Goal: Task Accomplishment & Management: Manage account settings

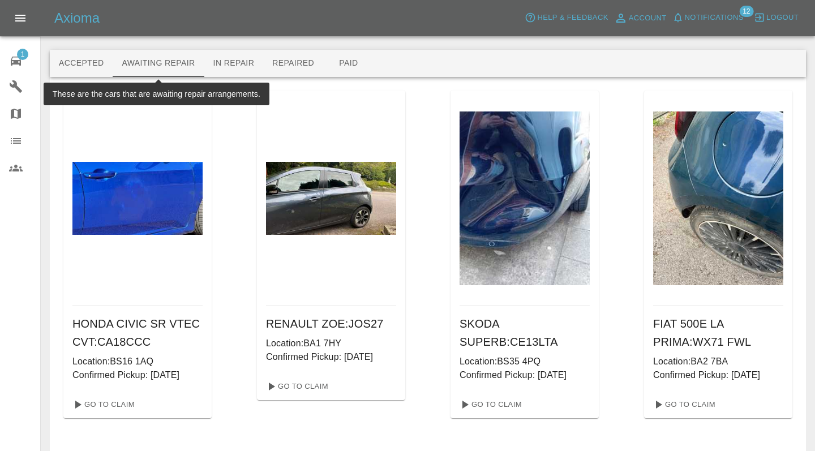
scroll to position [83, 0]
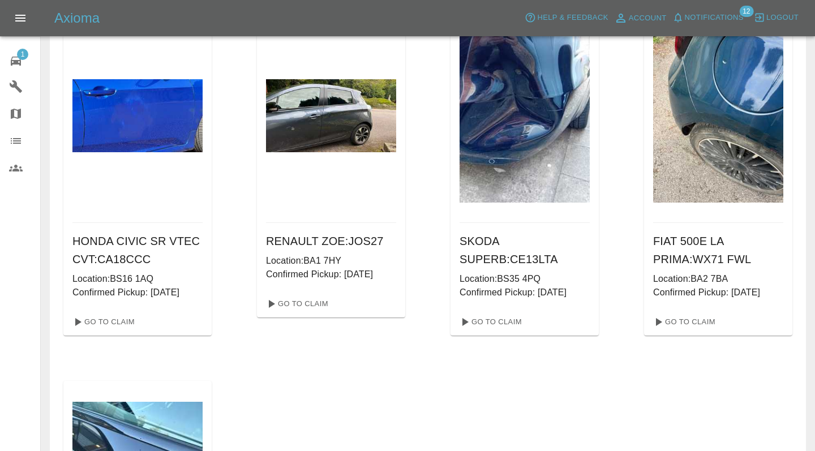
click at [36, 134] on div at bounding box center [25, 141] width 32 height 14
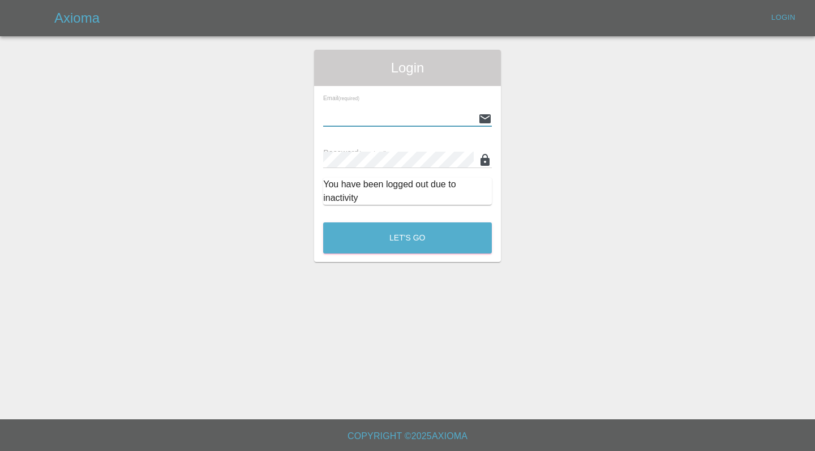
type input "[EMAIL_ADDRESS][DOMAIN_NAME]"
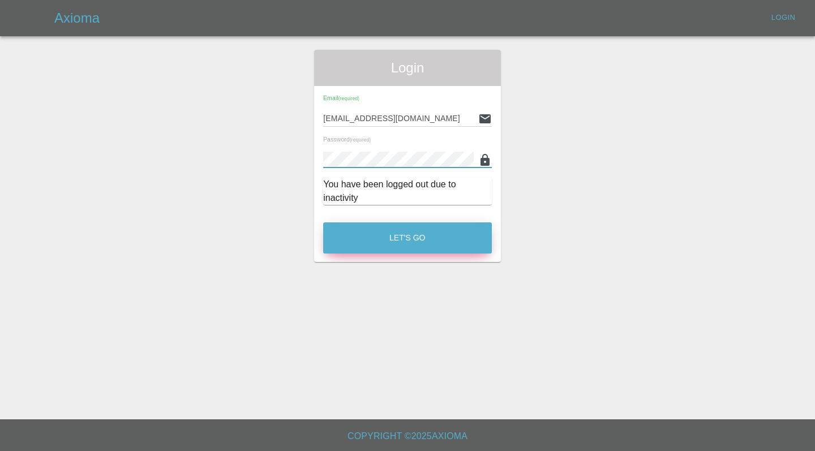
click at [383, 228] on button "Let's Go" at bounding box center [407, 237] width 169 height 31
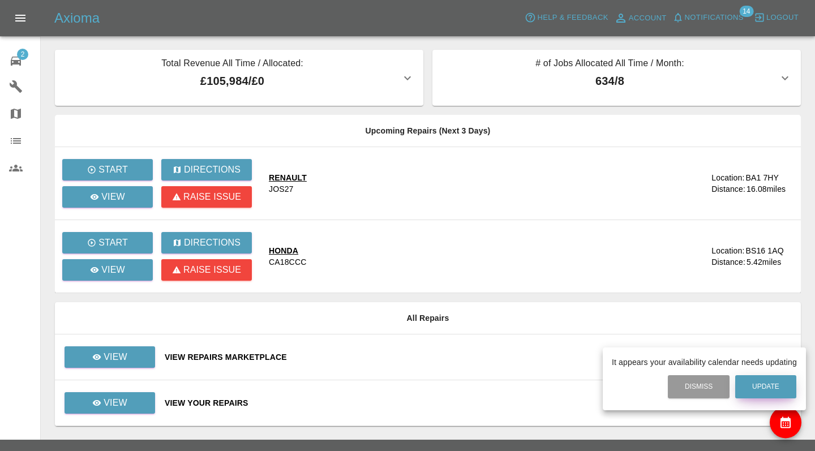
click at [756, 382] on button "Update" at bounding box center [765, 386] width 61 height 23
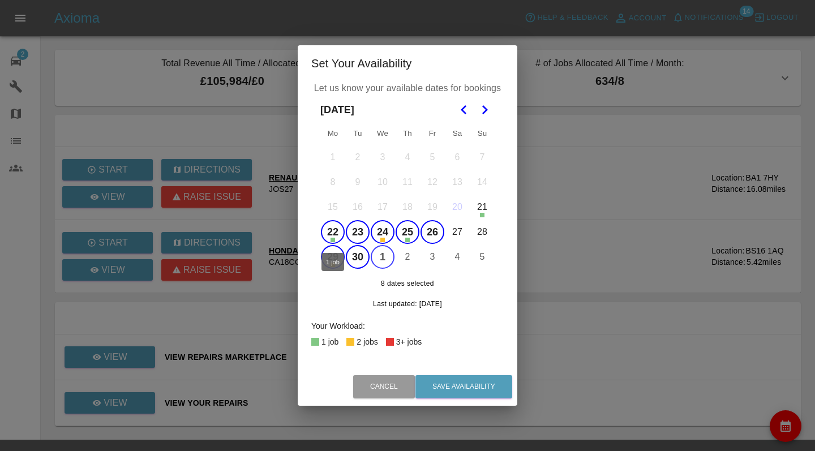
click at [329, 230] on button "22" at bounding box center [333, 232] width 24 height 24
click at [352, 230] on button "23" at bounding box center [358, 232] width 24 height 24
click at [380, 230] on button "24" at bounding box center [383, 232] width 24 height 24
click at [406, 230] on button "25" at bounding box center [408, 232] width 24 height 24
click at [414, 230] on button "25" at bounding box center [408, 232] width 24 height 24
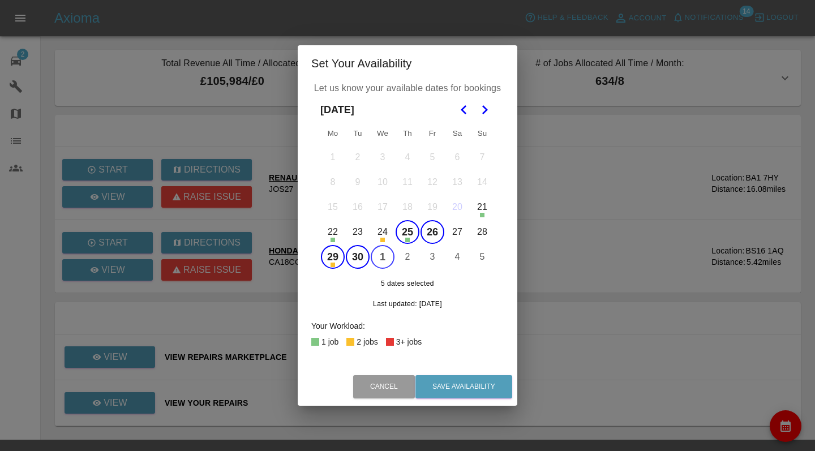
click at [428, 230] on button "26" at bounding box center [433, 232] width 24 height 24
click at [408, 230] on button "25" at bounding box center [408, 232] width 24 height 24
click at [410, 260] on body "Axioma Help & Feedback Account Notifications 14 Logout 2 Repair home Garages Ma…" at bounding box center [407, 236] width 815 height 472
click at [437, 111] on div "[DATE]" at bounding box center [407, 109] width 174 height 25
click at [487, 109] on icon "Go to the Next Month" at bounding box center [485, 110] width 14 height 14
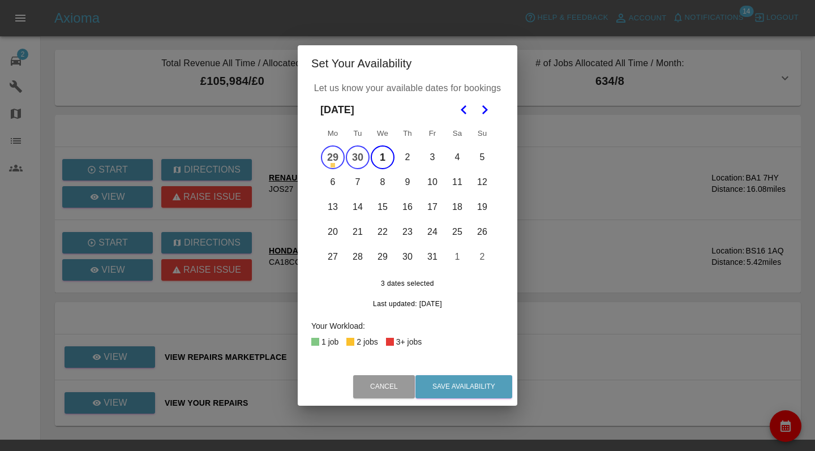
click at [408, 153] on button "2" at bounding box center [408, 157] width 24 height 24
click at [428, 152] on button "3" at bounding box center [433, 157] width 24 height 24
click at [330, 192] on button "6" at bounding box center [333, 182] width 24 height 24
click at [361, 188] on button "7" at bounding box center [358, 182] width 24 height 24
click at [384, 188] on button "8" at bounding box center [383, 182] width 24 height 24
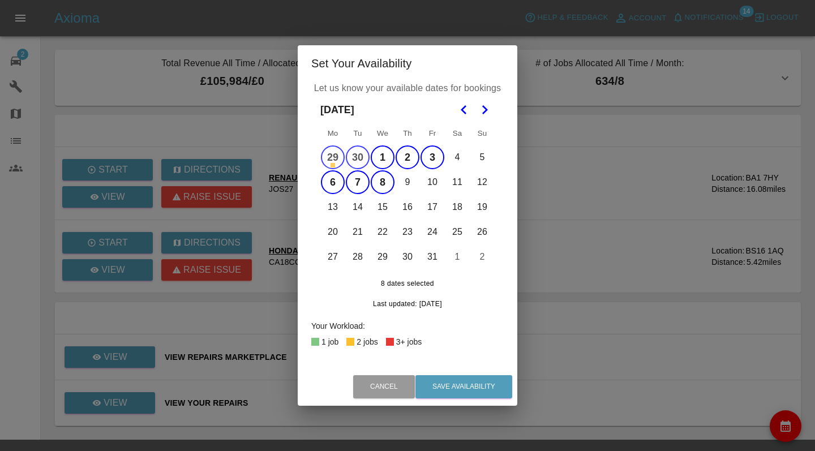
click at [413, 186] on button "9" at bounding box center [408, 182] width 24 height 24
click at [441, 181] on button "10" at bounding box center [433, 182] width 24 height 24
click at [451, 381] on button "Save Availability" at bounding box center [463, 386] width 97 height 23
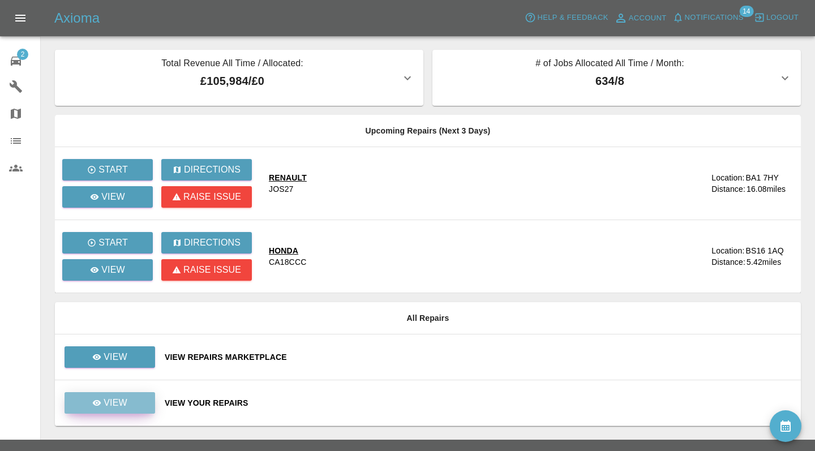
click at [119, 399] on p "View" at bounding box center [116, 403] width 24 height 14
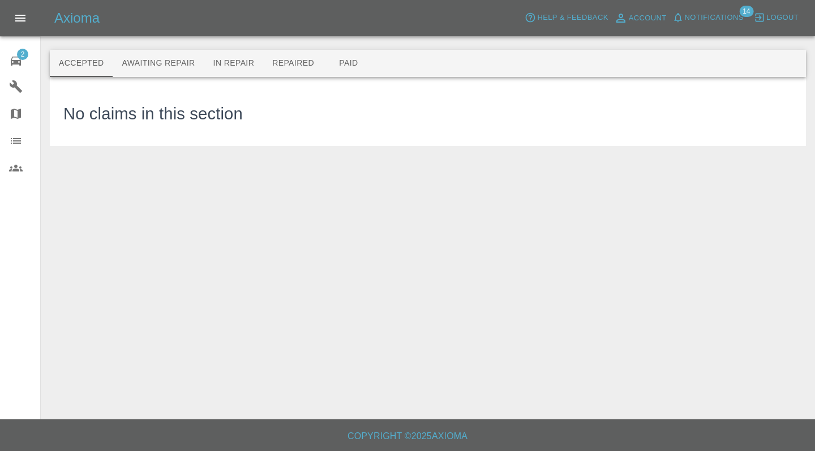
click at [57, 160] on main "Accepted Awaiting Repair In Repair Repaired Paid No claims in this section" at bounding box center [407, 209] width 815 height 419
drag, startPoint x: 100, startPoint y: 96, endPoint x: 121, endPoint y: 74, distance: 30.8
click at [106, 96] on div "No claims in this section" at bounding box center [152, 112] width 179 height 42
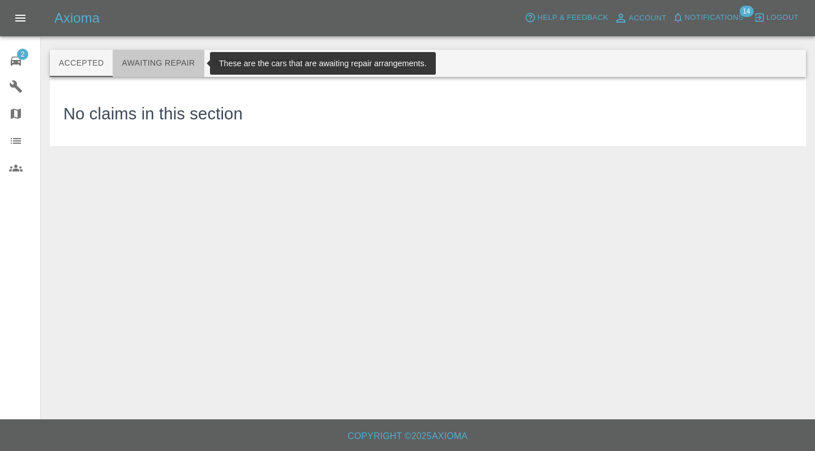
click at [126, 72] on button "Awaiting Repair" at bounding box center [158, 63] width 91 height 27
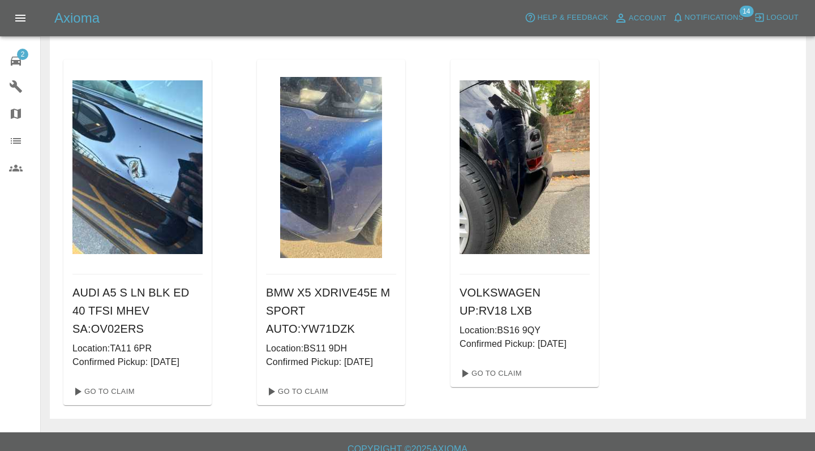
scroll to position [417, 0]
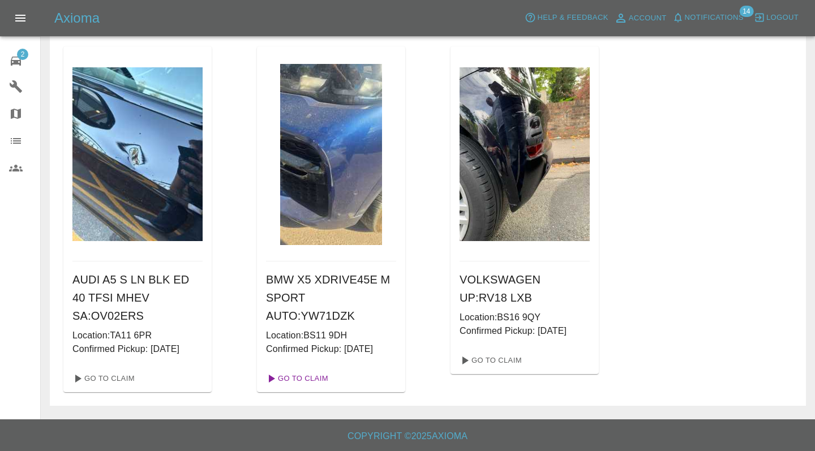
click at [307, 379] on link "Go To Claim" at bounding box center [297, 379] width 70 height 18
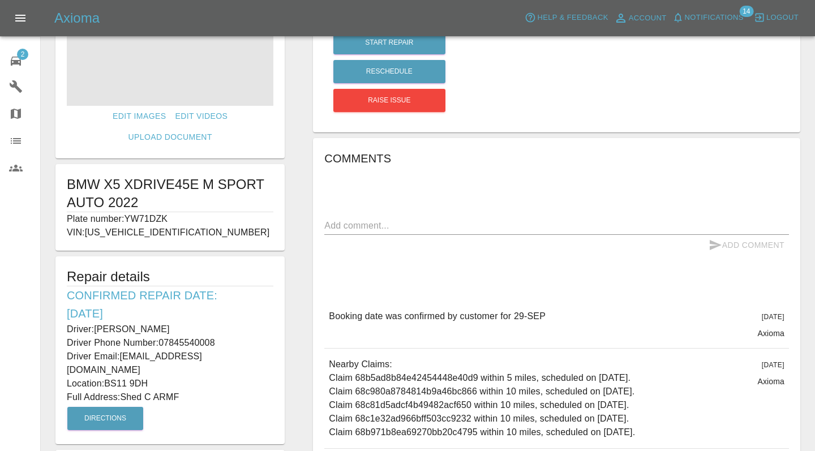
scroll to position [106, 0]
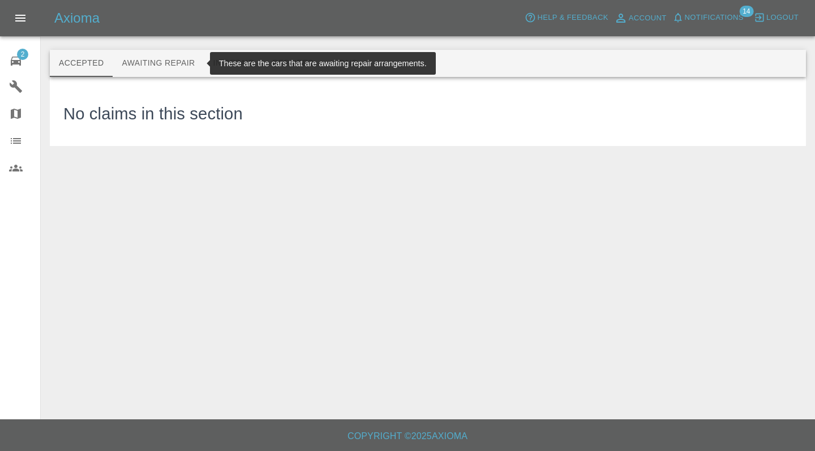
click at [147, 70] on button "Awaiting Repair" at bounding box center [158, 63] width 91 height 27
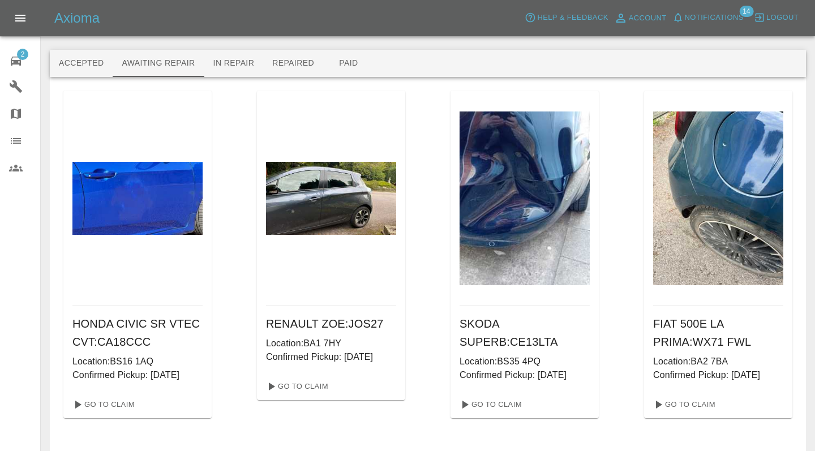
click at [451, 382] on div "SKODA SUPERB : CE13LTA Location: BS35 4PQ Confirmed Pickup: [DATE]" at bounding box center [525, 348] width 148 height 85
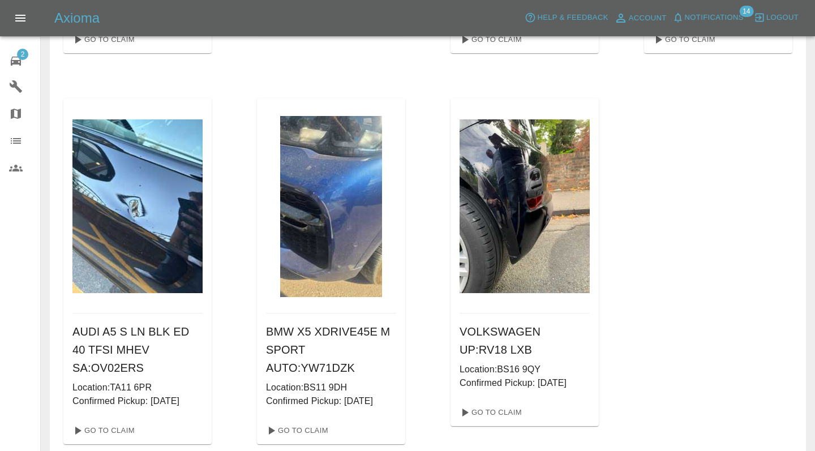
scroll to position [392, 0]
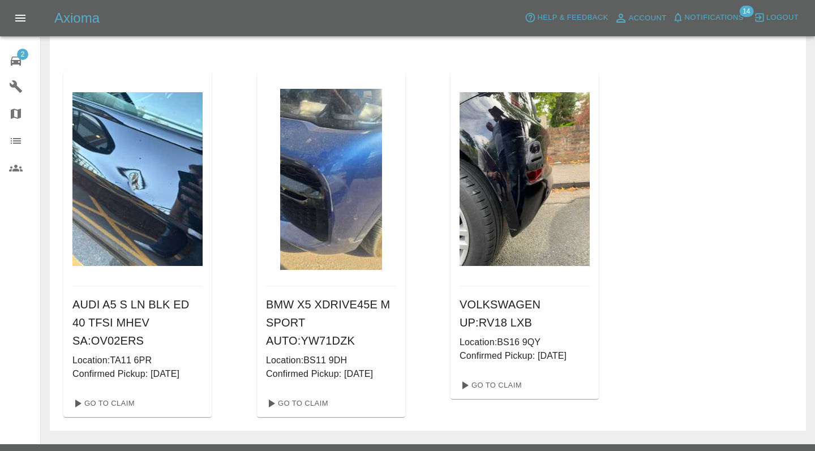
click at [503, 402] on div "VOLKSWAGEN UP : RV18 LXB Location: BS16 9QY Confirmed Pickup: [DATE] Go To Claim" at bounding box center [525, 244] width 148 height 346
click at [507, 387] on link "Go To Claim" at bounding box center [490, 385] width 70 height 18
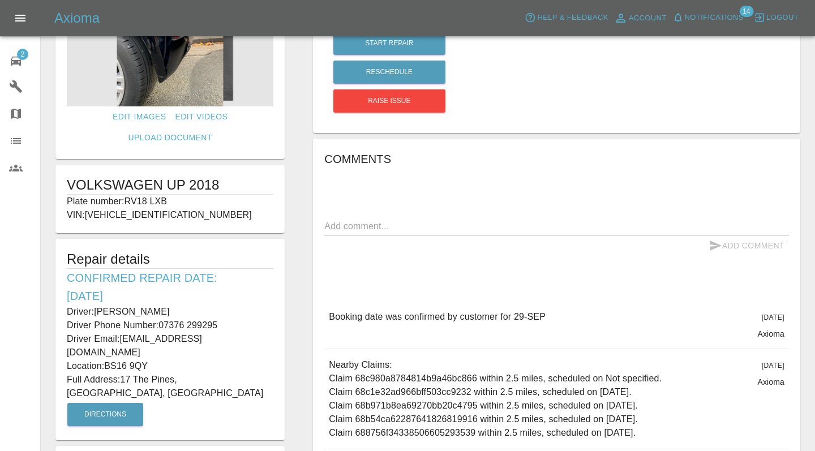
scroll to position [111, 0]
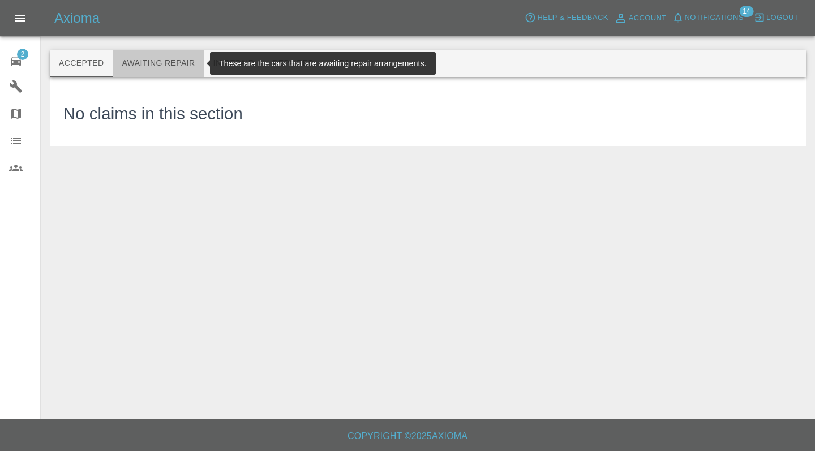
click at [165, 61] on button "Awaiting Repair" at bounding box center [158, 63] width 91 height 27
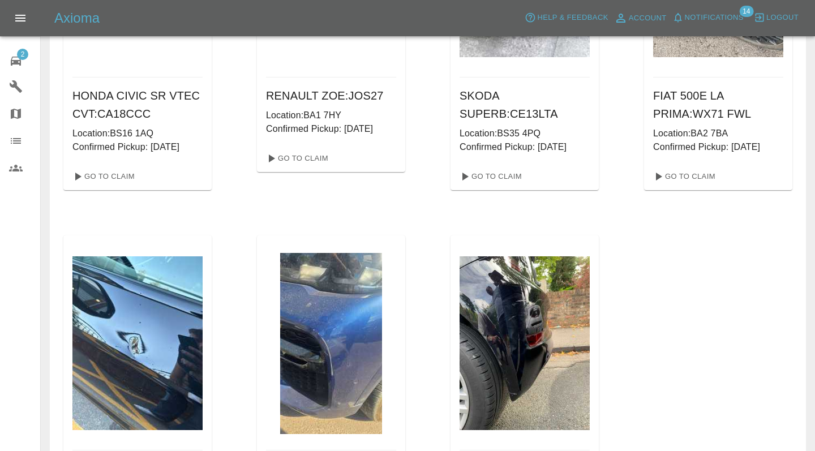
scroll to position [205, 0]
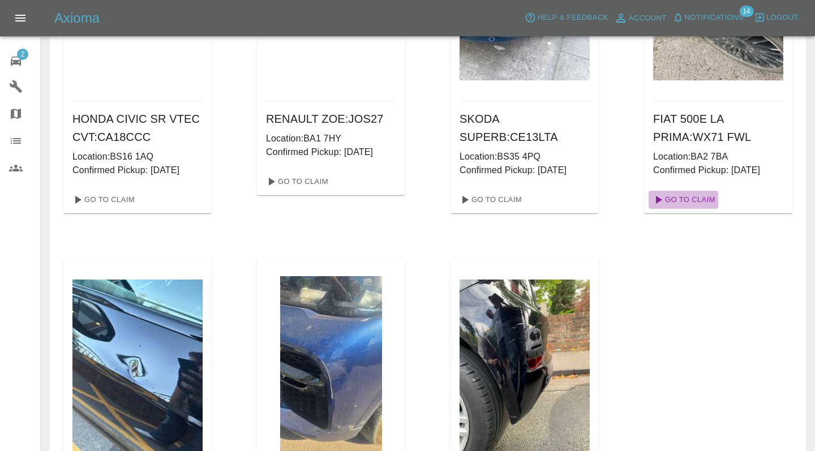
click at [681, 198] on link "Go To Claim" at bounding box center [684, 200] width 70 height 18
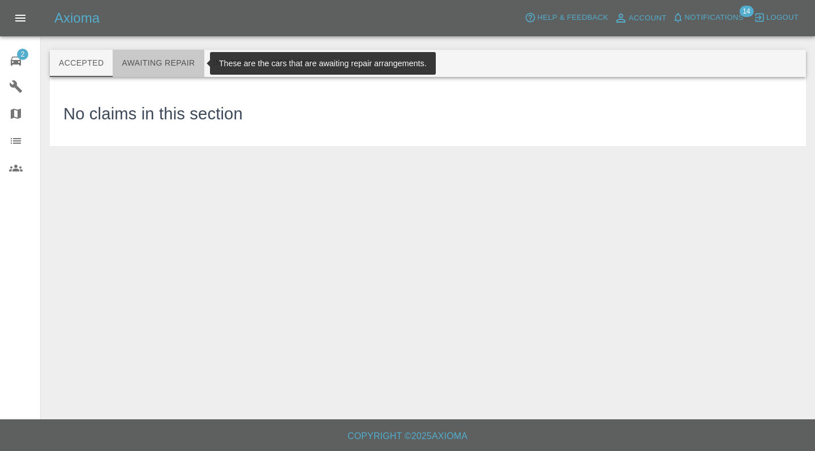
click at [188, 72] on button "Awaiting Repair" at bounding box center [158, 63] width 91 height 27
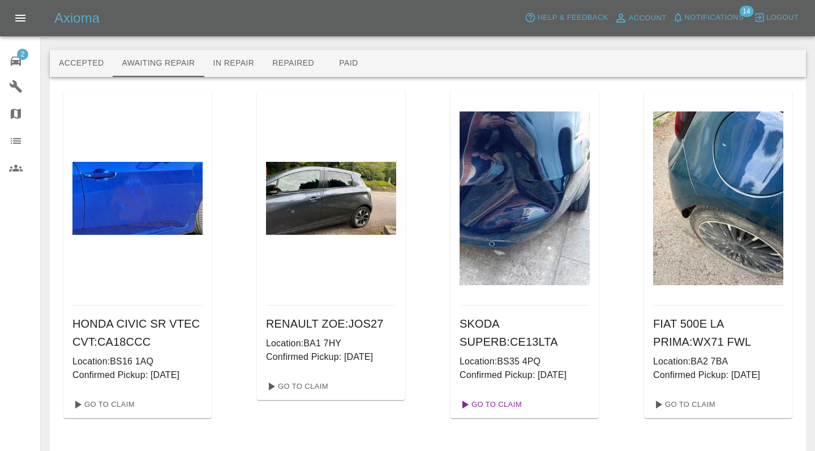
click at [499, 404] on link "Go To Claim" at bounding box center [490, 405] width 70 height 18
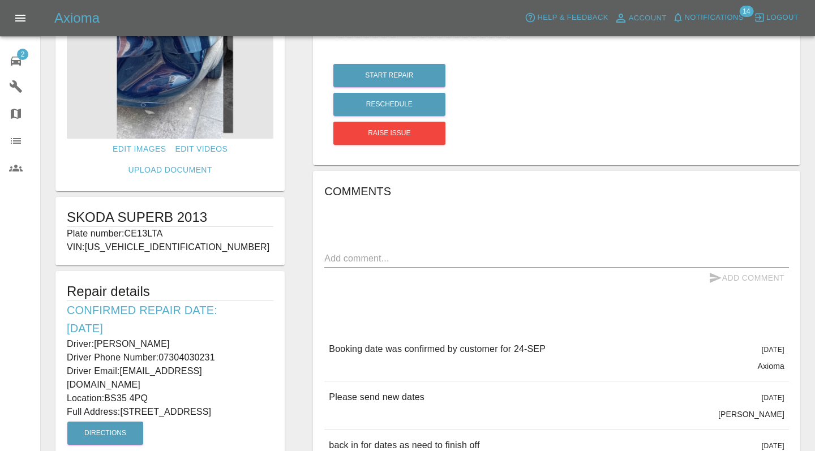
scroll to position [72, 0]
